Goal: Transaction & Acquisition: Download file/media

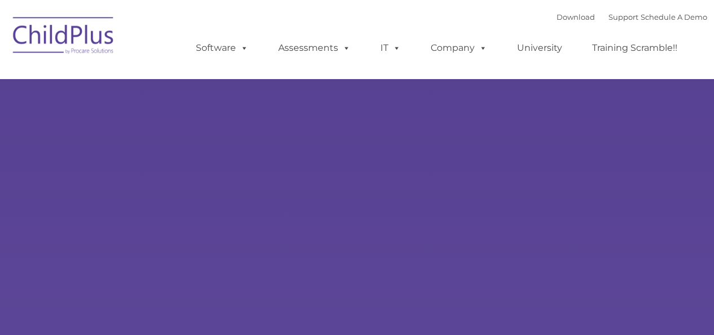
type input ""
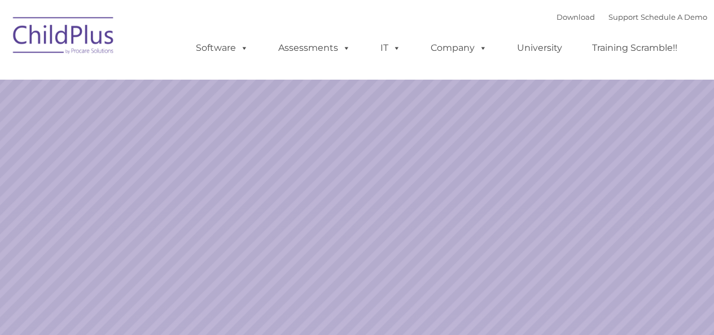
select select "MEDIUM"
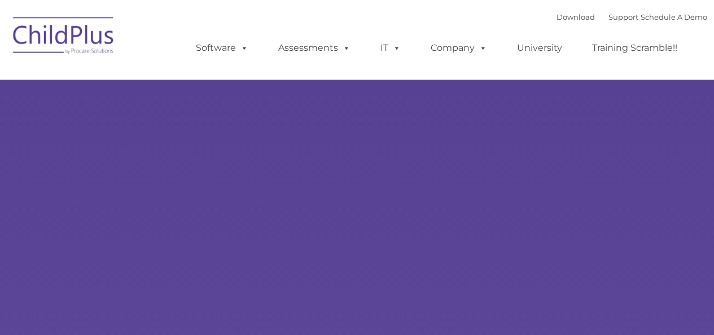
type input ""
select select "MEDIUM"
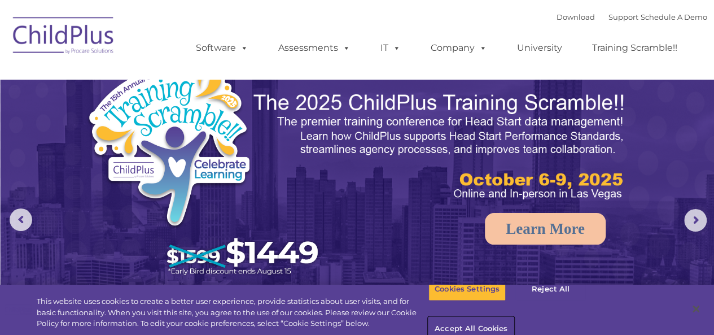
click at [513, 317] on button "Accept All Cookies" at bounding box center [470, 329] width 85 height 24
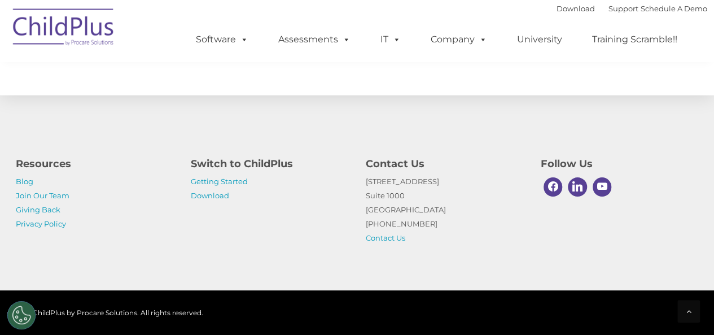
scroll to position [1353, 0]
click at [563, 9] on link "Download" at bounding box center [575, 8] width 38 height 9
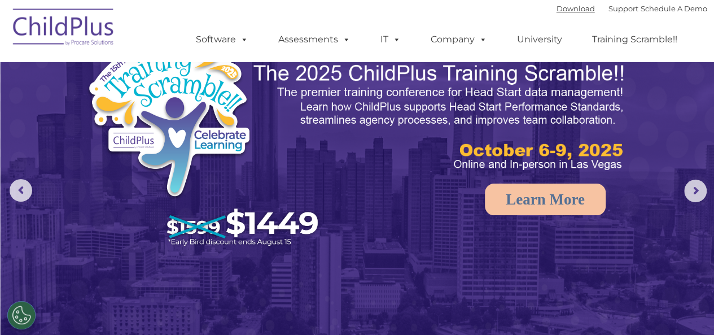
scroll to position [0, 0]
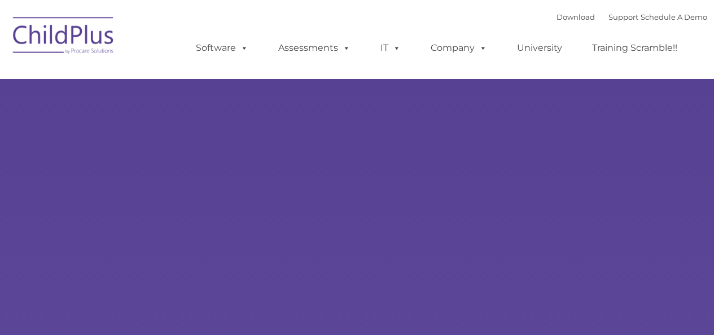
type input ""
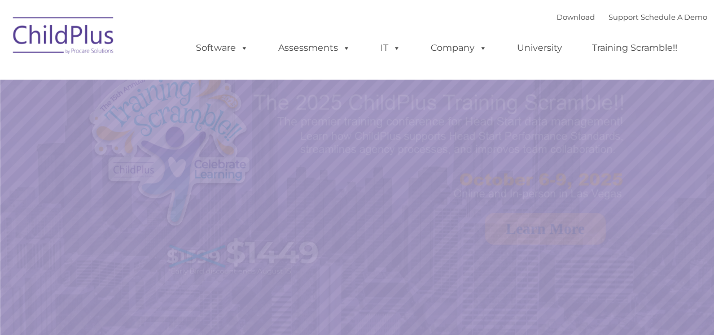
select select "MEDIUM"
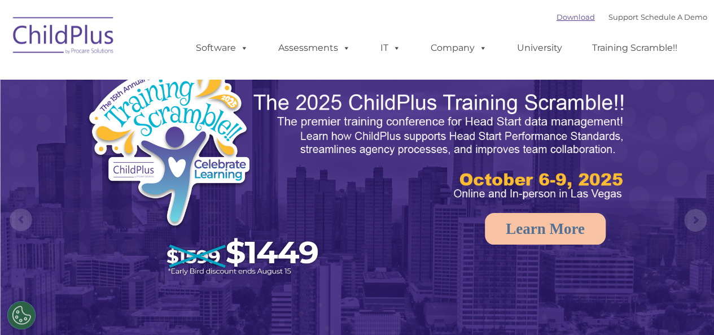
click at [564, 14] on link "Download" at bounding box center [575, 16] width 38 height 9
